Goal: Find specific page/section: Find specific page/section

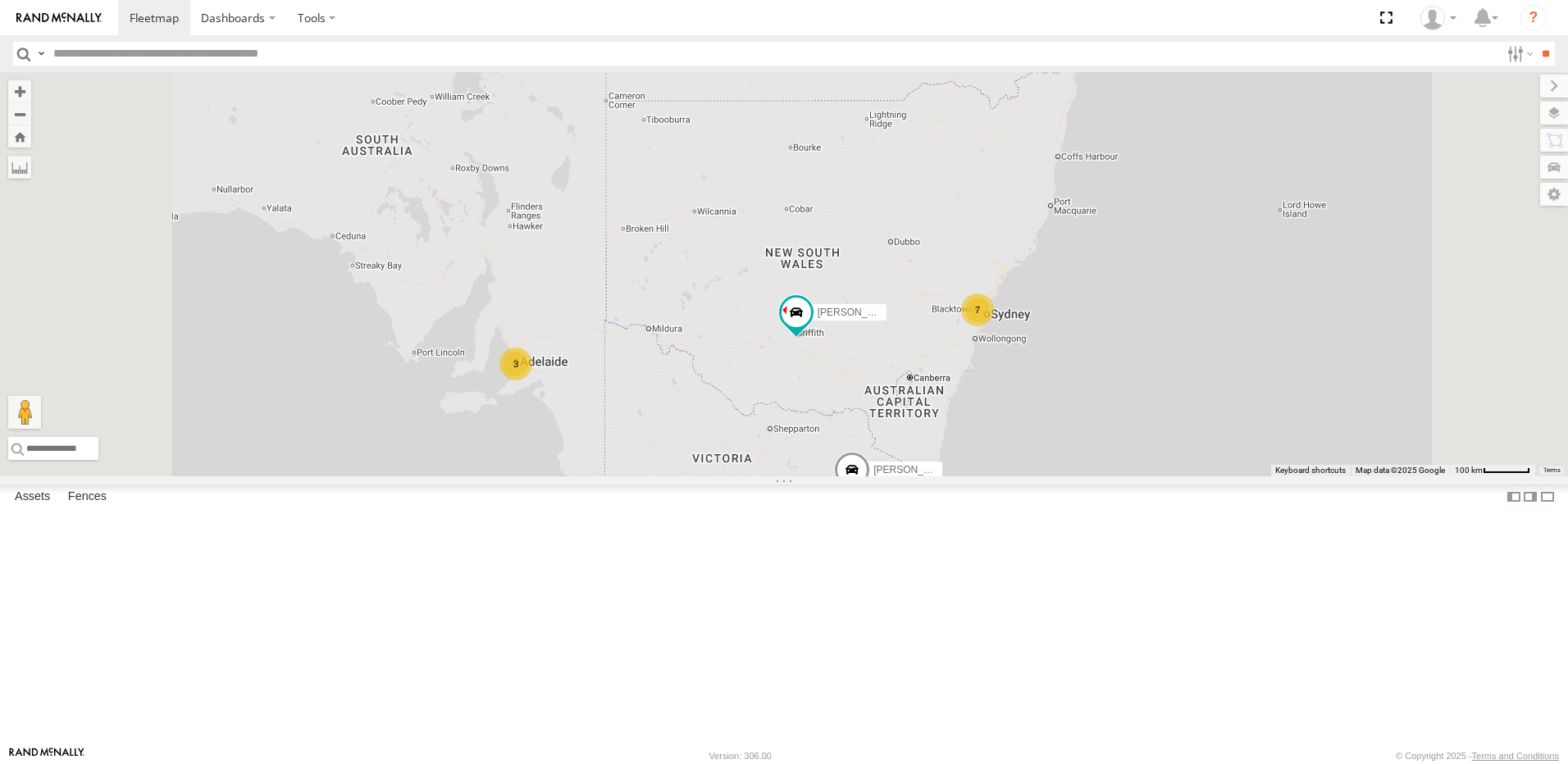
click at [567, 476] on div "7 11 [PERSON_NAME]-50 3 3 6 [PERSON_NAME]" at bounding box center [784, 274] width 1568 height 405
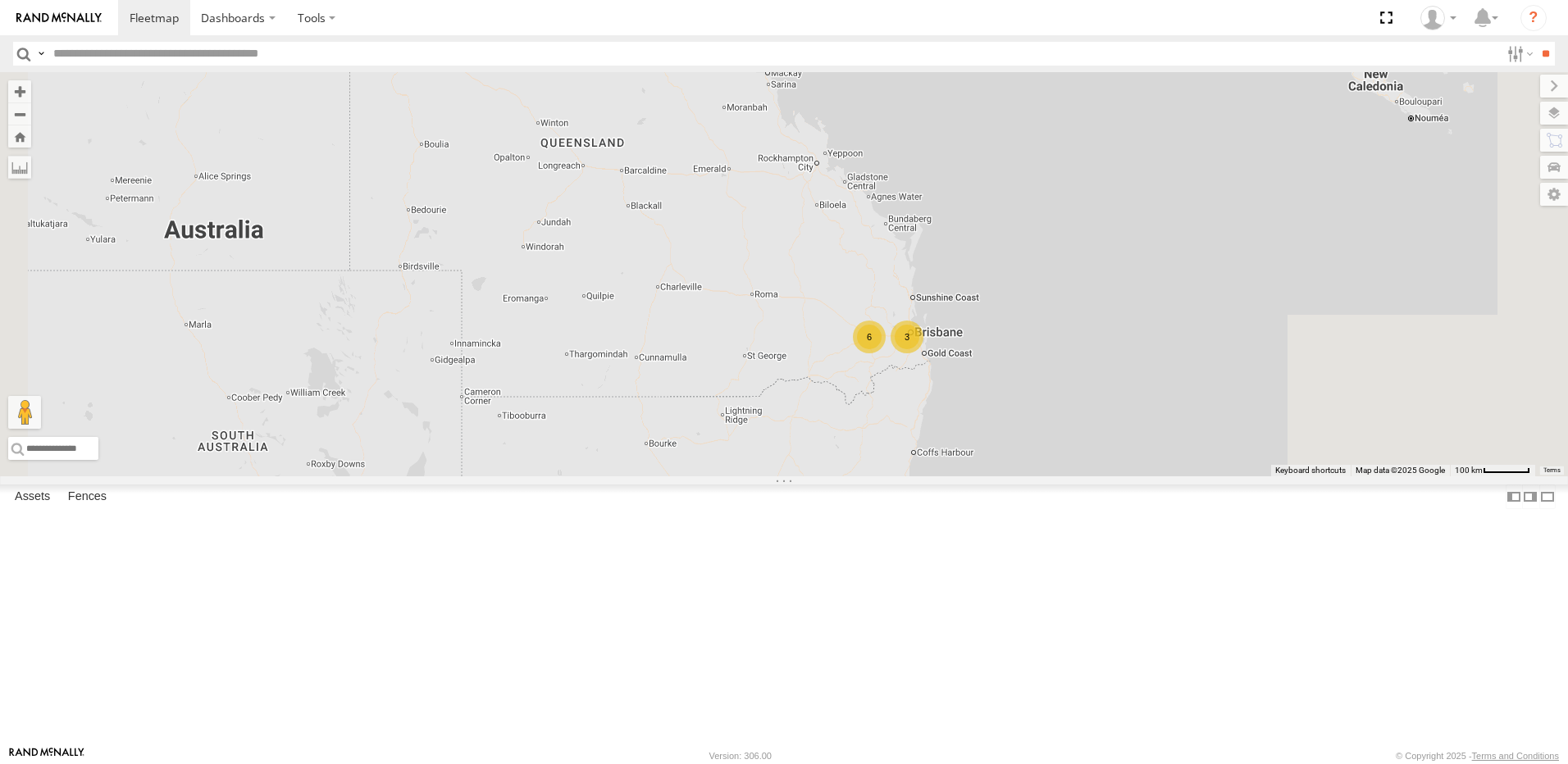
drag, startPoint x: 972, startPoint y: 235, endPoint x: 846, endPoint y: 547, distance: 336.5
click at [820, 476] on div "[PERSON_NAME]-50 [PERSON_NAME] 7 11 3 3 6" at bounding box center [784, 274] width 1568 height 405
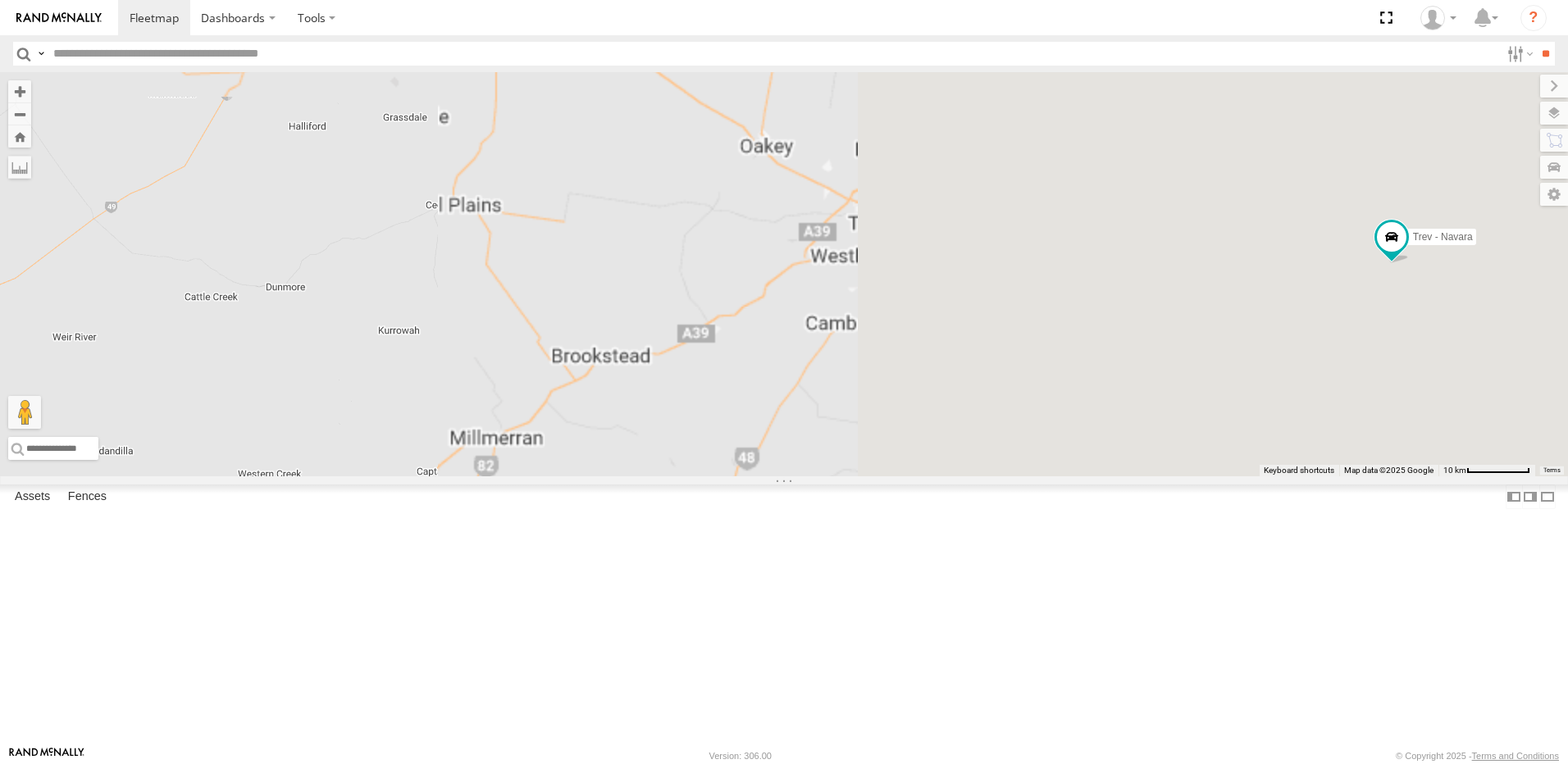
drag, startPoint x: 1091, startPoint y: 434, endPoint x: 115, endPoint y: 392, distance: 976.9
click at [116, 392] on main "← Move left → Move right ↑ Move up ↓ Move down + Zoom in - Zoom out Home Jump l…" at bounding box center [784, 409] width 1568 height 674
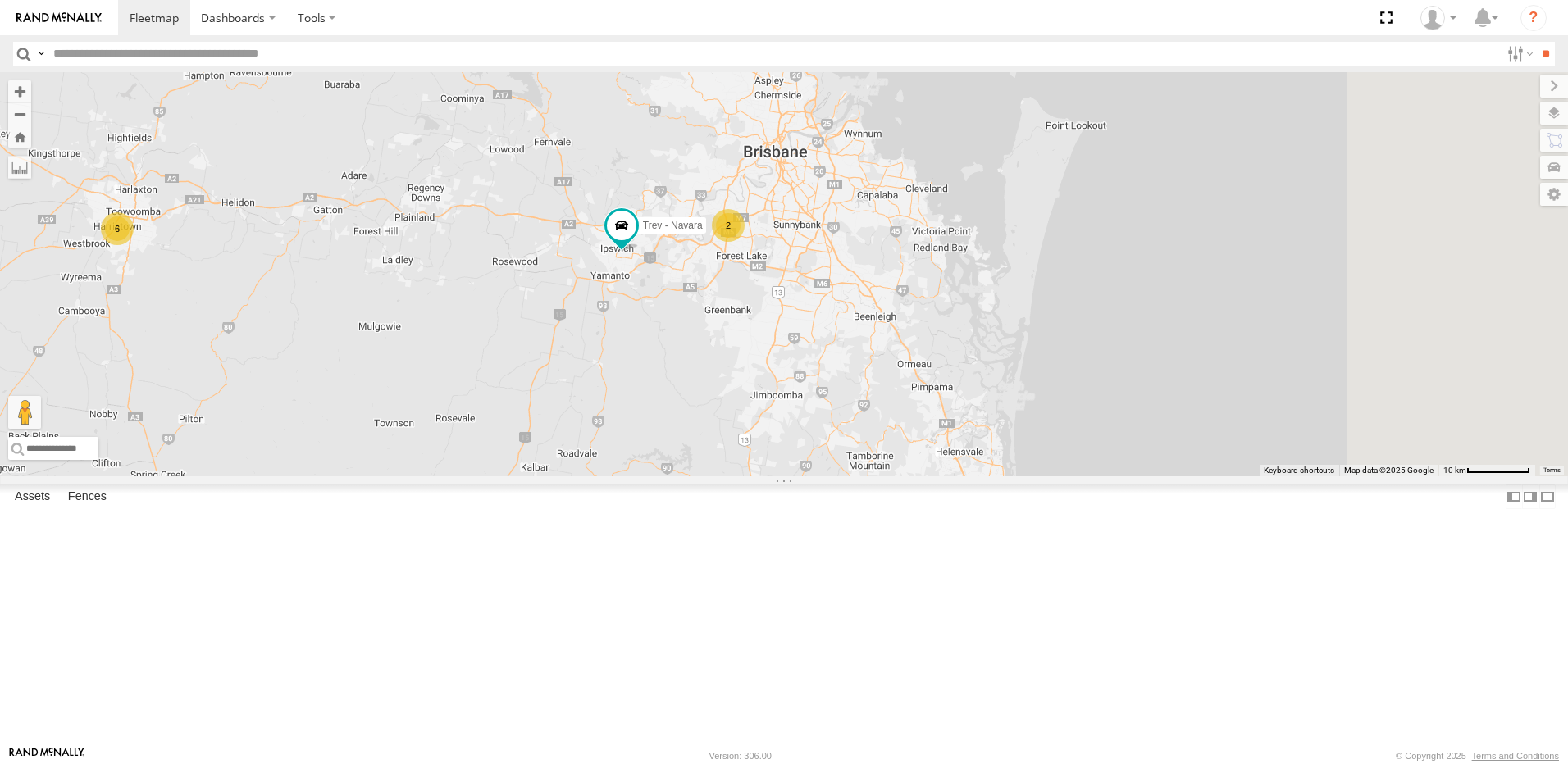
drag, startPoint x: 626, startPoint y: 392, endPoint x: 418, endPoint y: 497, distance: 233.0
click at [418, 476] on div "[PERSON_NAME]-50 [PERSON_NAME] Trev - Navara 2 6" at bounding box center [784, 274] width 1568 height 405
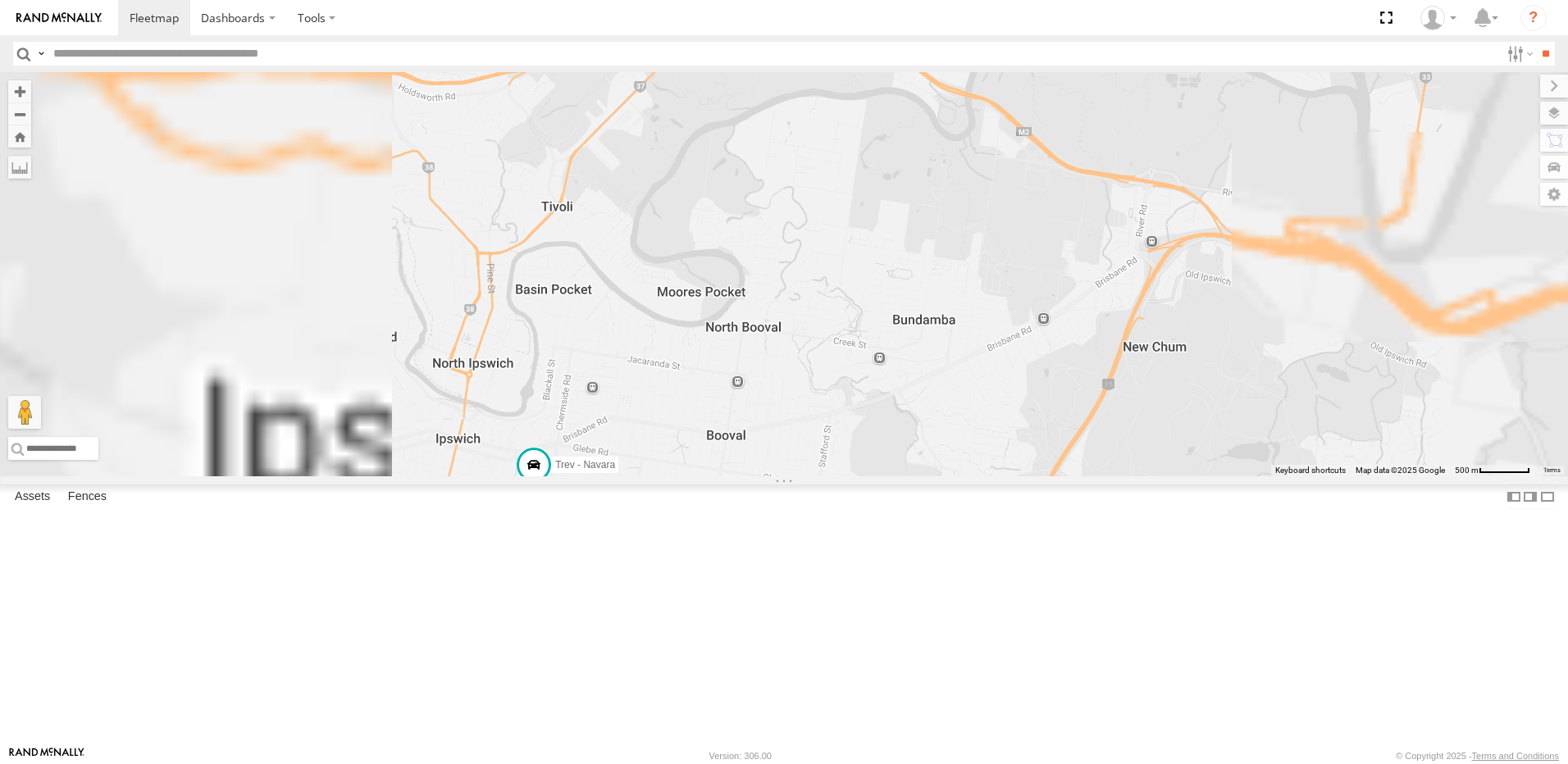
drag, startPoint x: 719, startPoint y: 481, endPoint x: 704, endPoint y: 270, distance: 211.5
click at [704, 276] on div "[PERSON_NAME]-50 [PERSON_NAME] - Navara Trev - [PERSON_NAME].G - BT50 [PERSON_N…" at bounding box center [784, 274] width 1568 height 405
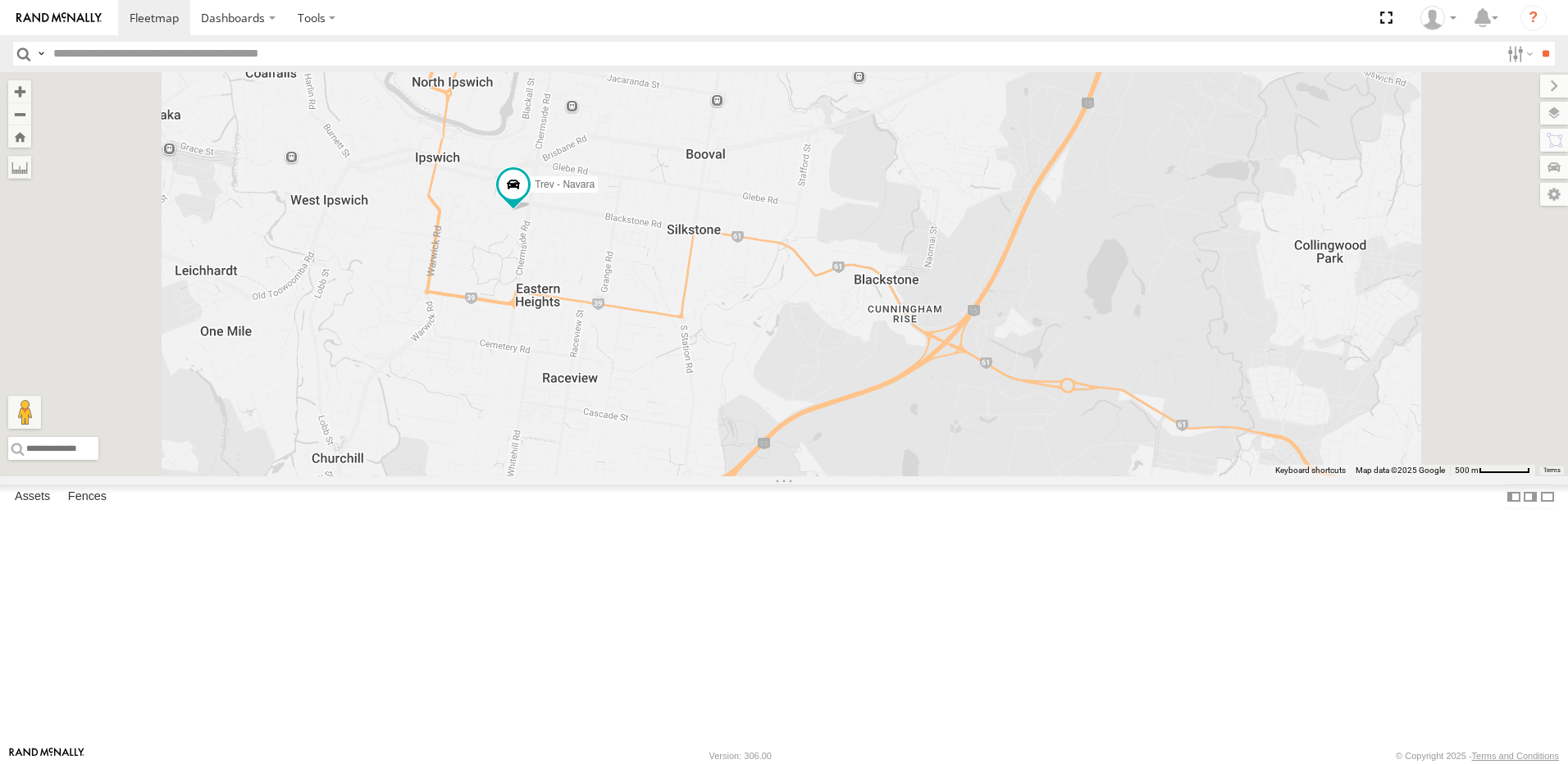
drag, startPoint x: 726, startPoint y: 349, endPoint x: 716, endPoint y: 299, distance: 51.0
click at [718, 307] on div "[PERSON_NAME]-50 [PERSON_NAME] - Navara Trev - [PERSON_NAME].G - BT50 [PERSON_N…" at bounding box center [784, 274] width 1568 height 405
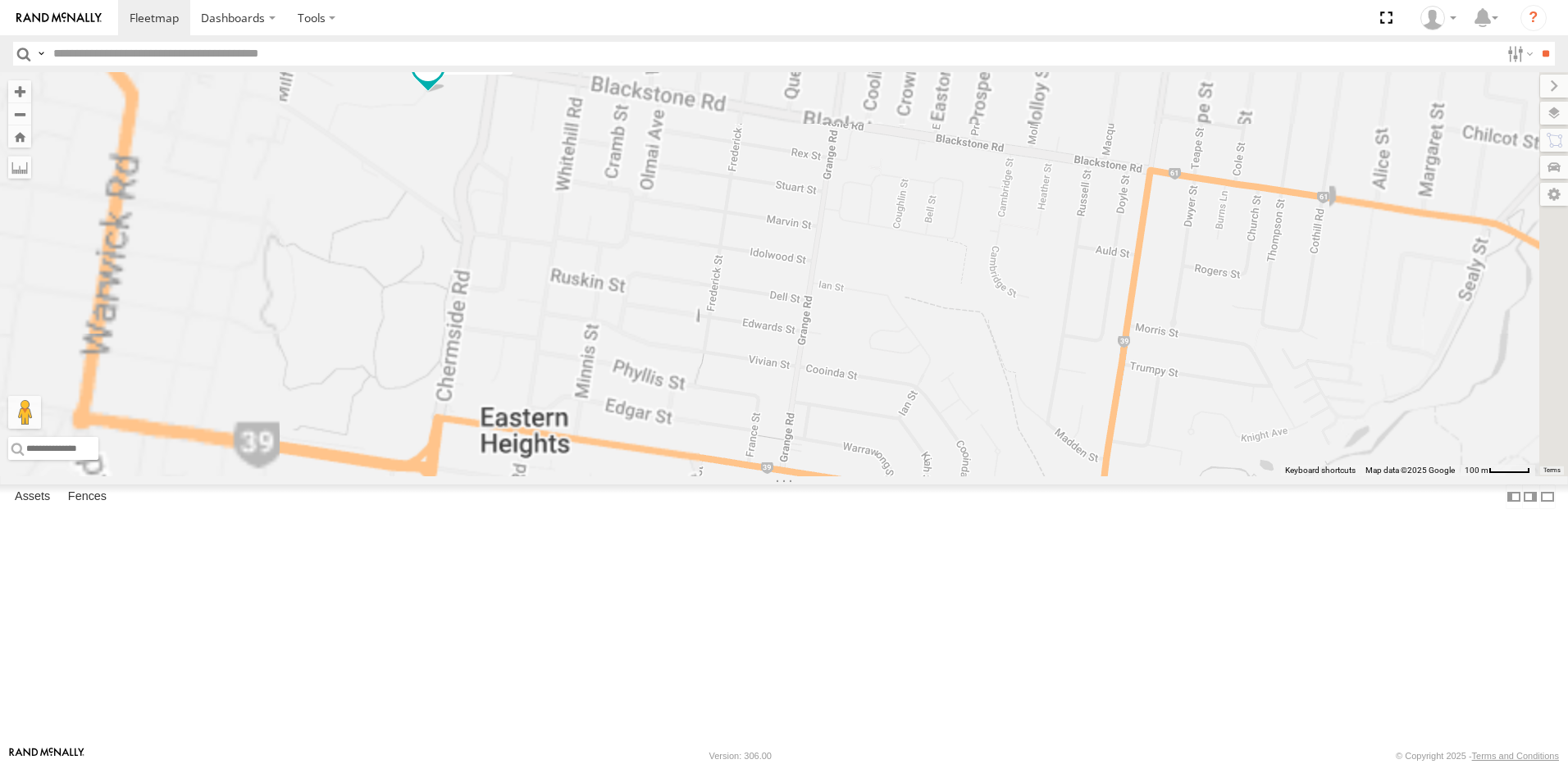
drag, startPoint x: 618, startPoint y: 295, endPoint x: 807, endPoint y: 430, distance: 232.3
click at [805, 430] on div "[PERSON_NAME]-50 [PERSON_NAME] - Navara Trev - [PERSON_NAME].G - BT50 [PERSON_N…" at bounding box center [784, 274] width 1568 height 405
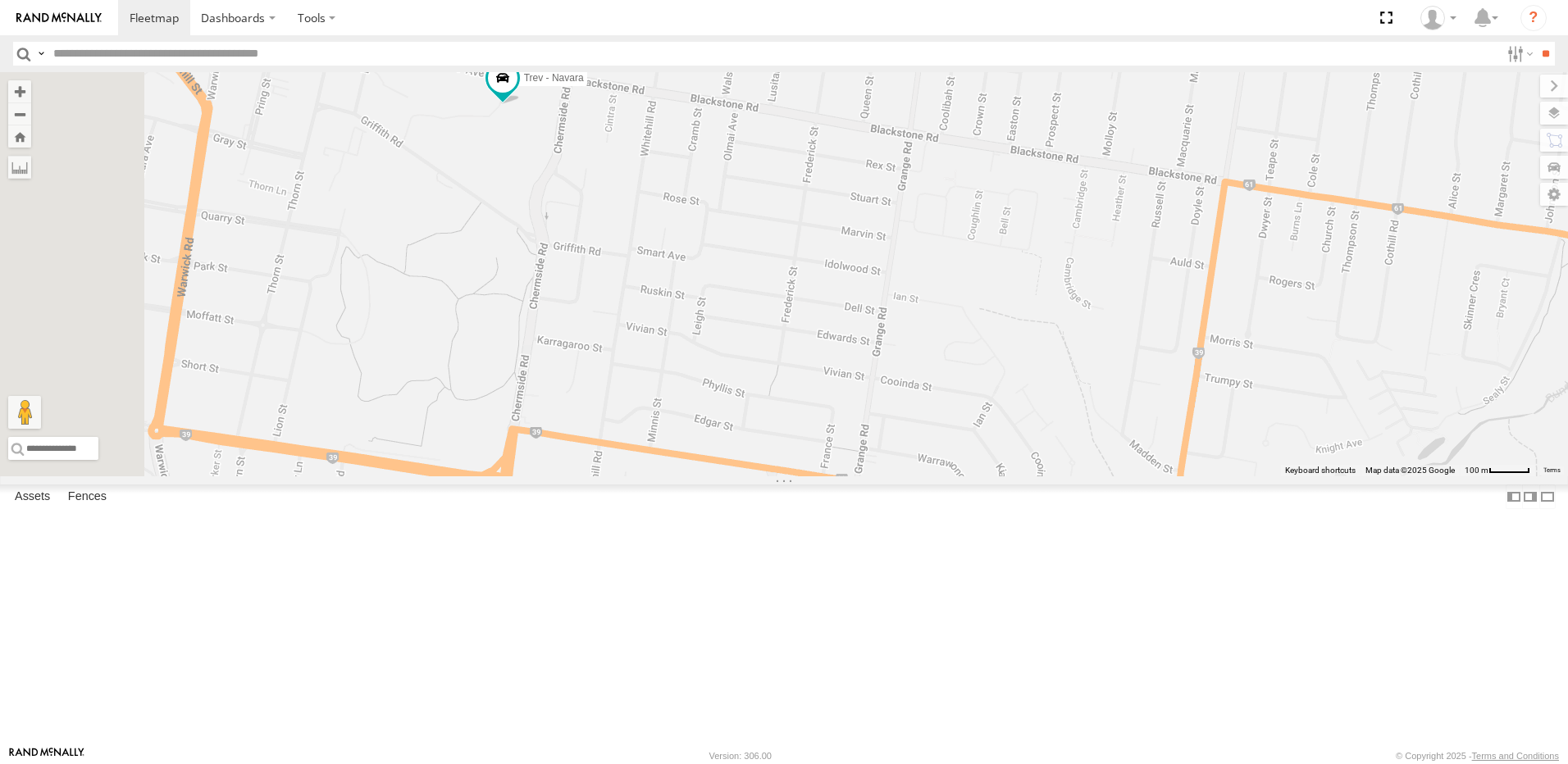
drag, startPoint x: 733, startPoint y: 397, endPoint x: 747, endPoint y: 389, distance: 16.1
click at [736, 392] on div "[PERSON_NAME]-50 [PERSON_NAME] - Navara Trev - [PERSON_NAME].G - BT50 [PERSON_N…" at bounding box center [784, 274] width 1568 height 405
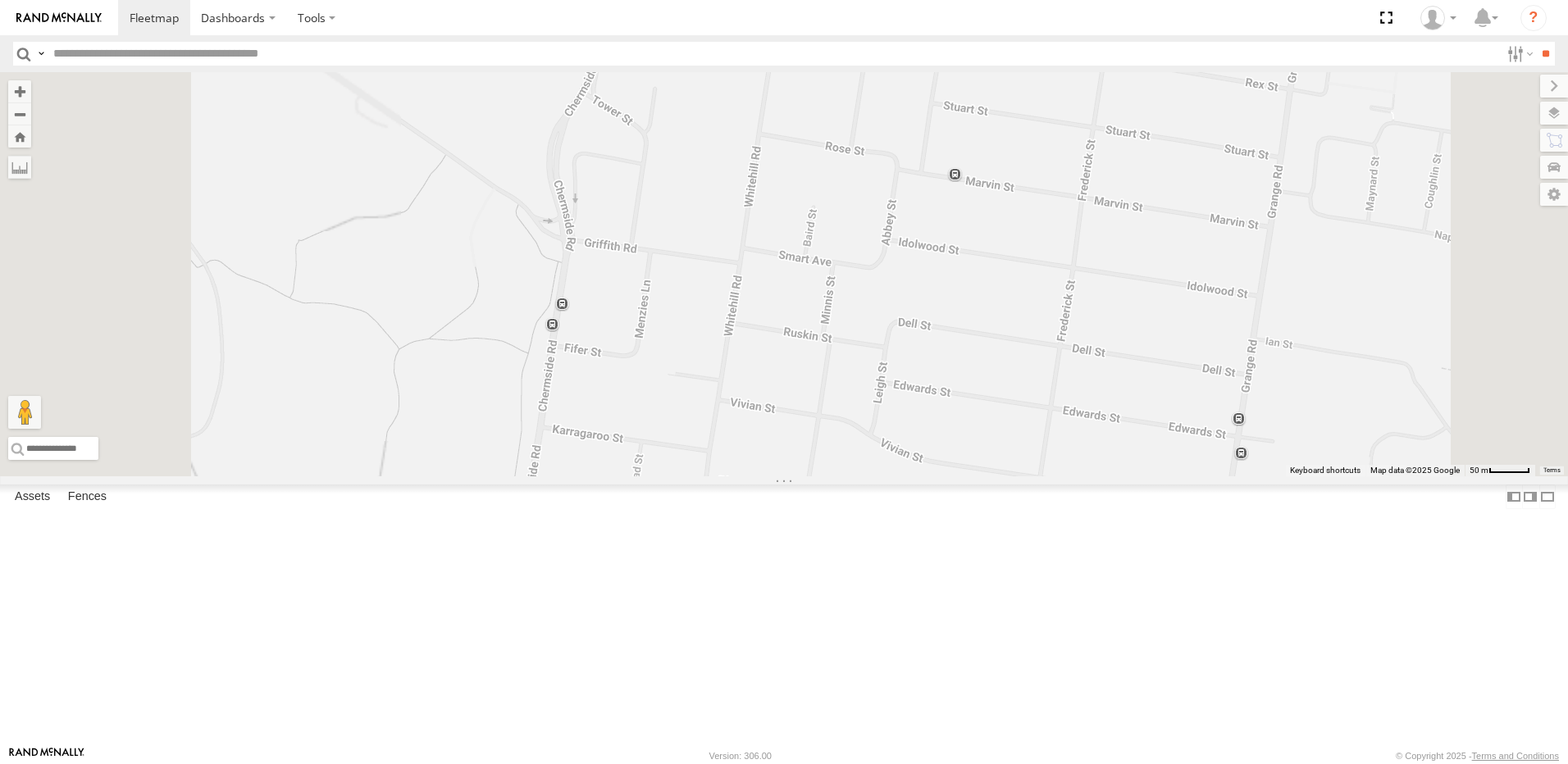
drag, startPoint x: 817, startPoint y: 371, endPoint x: 976, endPoint y: 446, distance: 175.8
click at [953, 429] on div "[PERSON_NAME]-50 [PERSON_NAME] - Navara Trev - [PERSON_NAME].G - BT50 [PERSON_N…" at bounding box center [784, 274] width 1568 height 405
